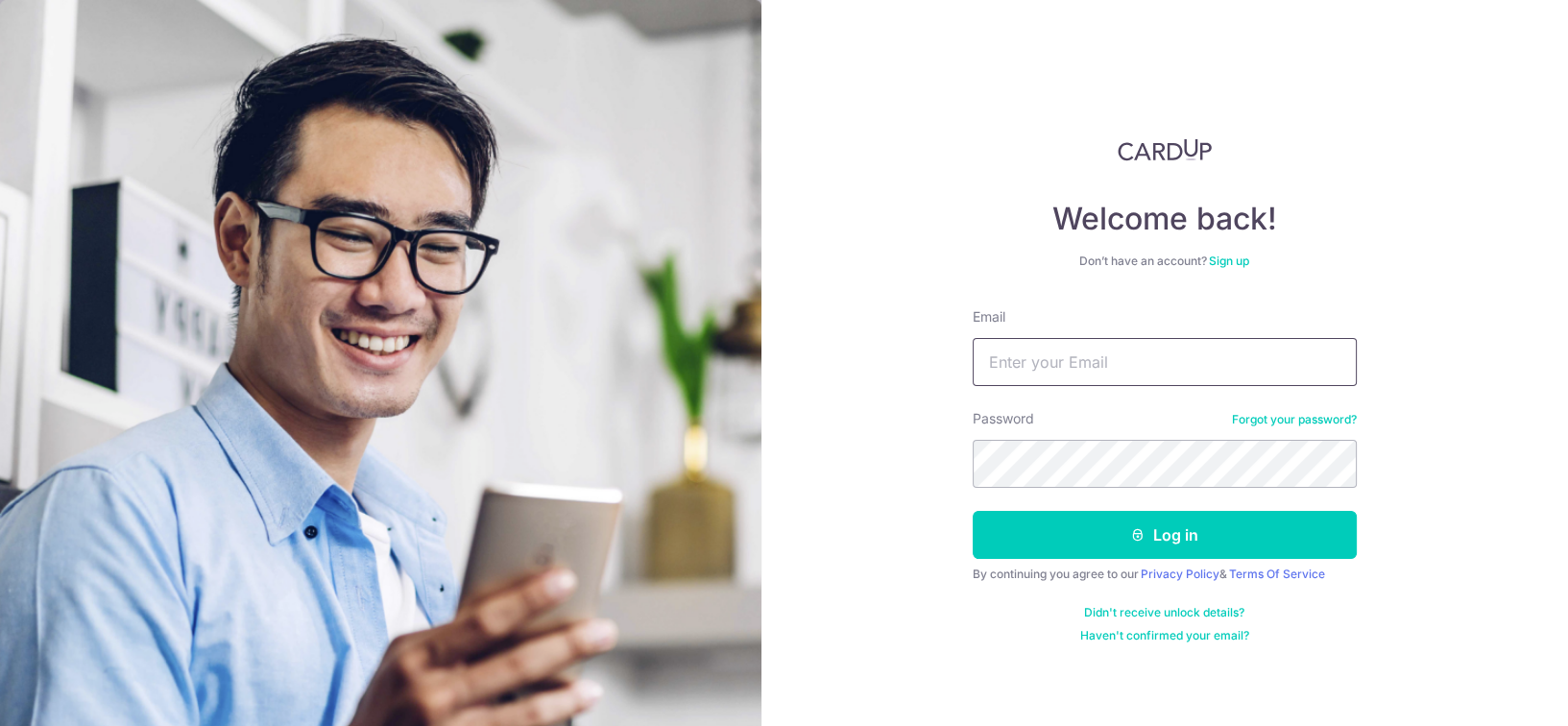
click at [1071, 377] on input "Email" at bounding box center [1165, 362] width 384 height 48
type input "[EMAIL_ADDRESS][DOMAIN_NAME]"
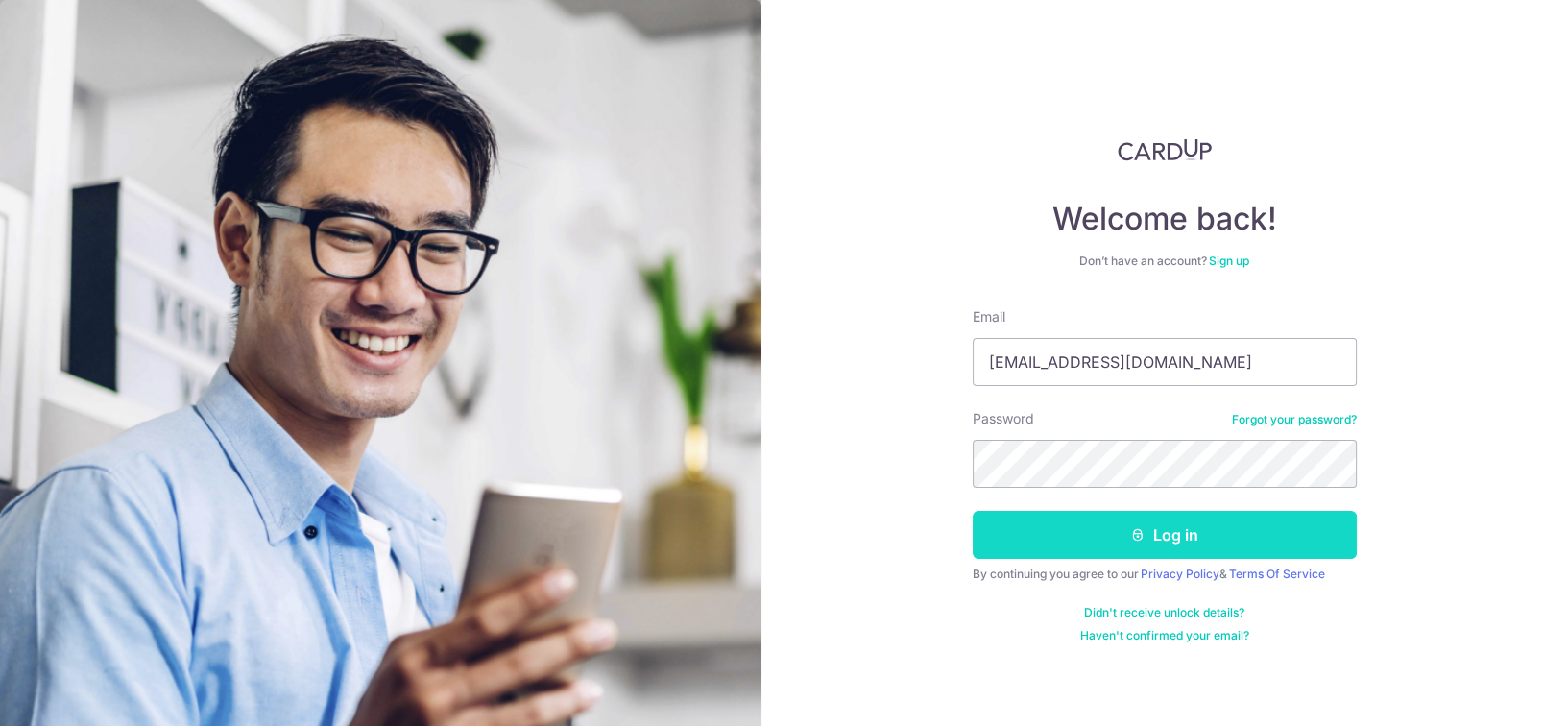
click at [1130, 527] on icon "submit" at bounding box center [1138, 535] width 16 height 16
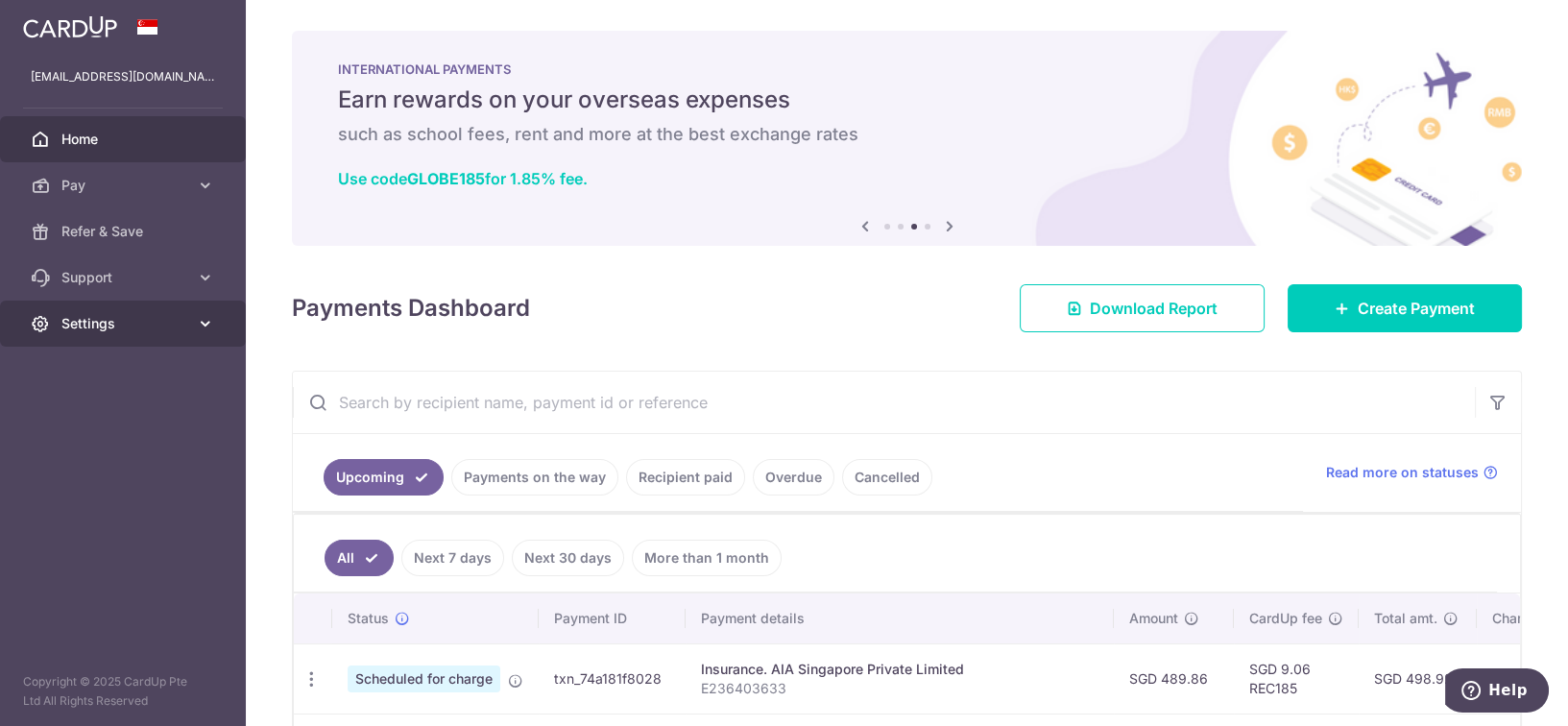
click at [173, 328] on span "Settings" at bounding box center [125, 323] width 127 height 19
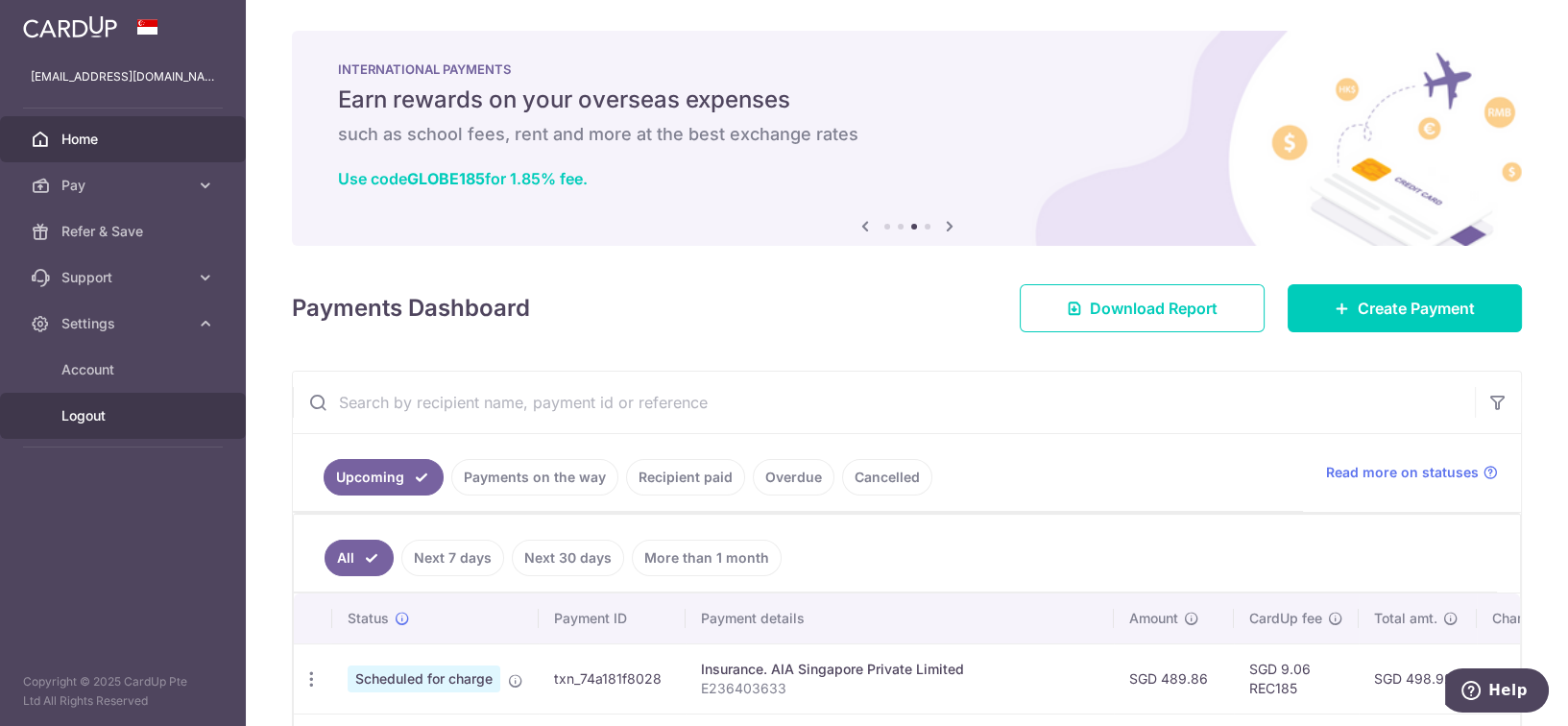
click at [114, 418] on span "Logout" at bounding box center [125, 415] width 127 height 19
